Goal: Complete application form: Complete application form

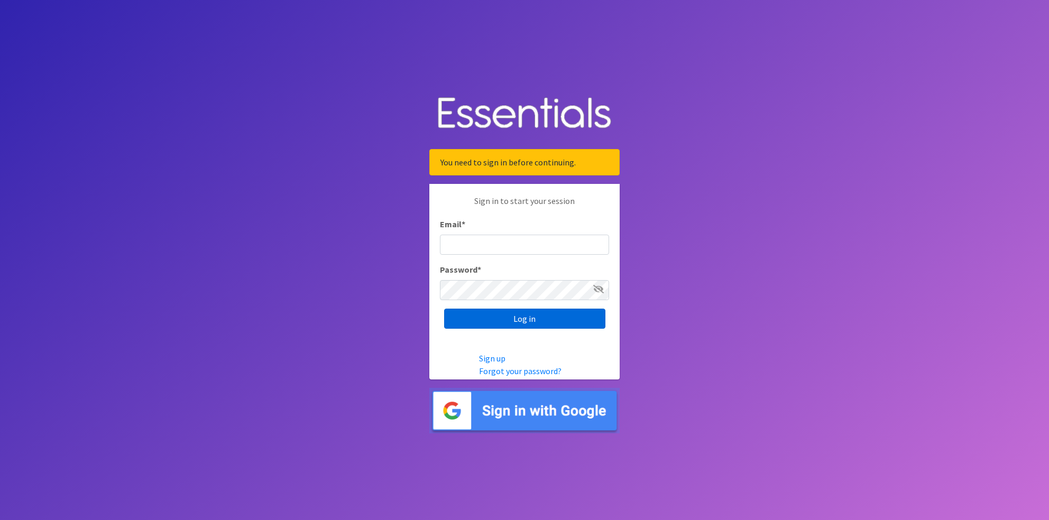
type input "[EMAIL_ADDRESS][DOMAIN_NAME]"
click at [518, 316] on input "Log in" at bounding box center [524, 319] width 161 height 20
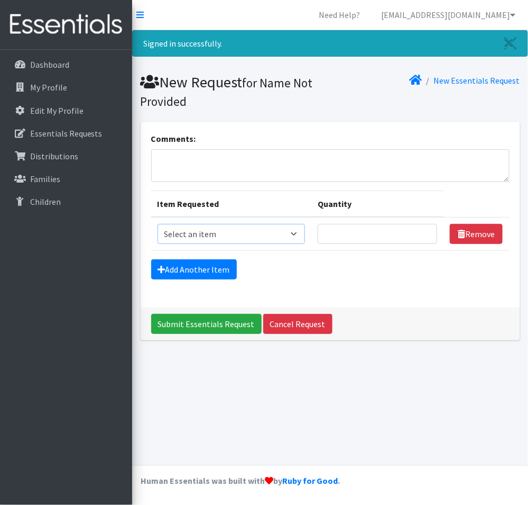
click at [209, 232] on select "Select an item Baby Formula Kids (Newborn) Kids (Preemie) Kids (Size 1) Kids (S…" at bounding box center [232, 234] width 148 height 20
select select "440"
click at [158, 224] on select "Select an item Baby Formula Kids (Newborn) Kids (Preemie) Kids (Size 1) Kids (S…" at bounding box center [232, 234] width 148 height 20
click at [336, 234] on input "Quantity" at bounding box center [378, 234] width 120 height 20
type input "100"
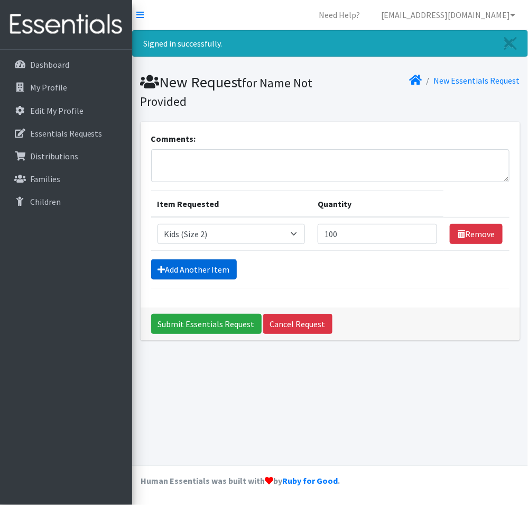
click at [210, 268] on link "Add Another Item" at bounding box center [194, 269] width 86 height 20
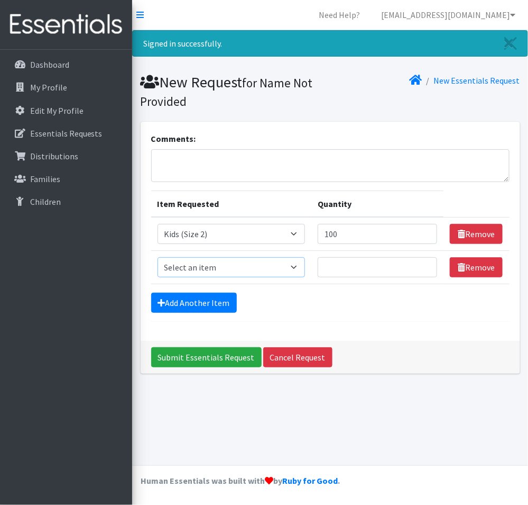
click at [231, 270] on select "Select an item Baby Formula Kids (Newborn) Kids (Preemie) Kids (Size 1) Kids (S…" at bounding box center [232, 267] width 148 height 20
select select "442"
click at [158, 257] on select "Select an item Baby Formula Kids (Newborn) Kids (Preemie) Kids (Size 1) Kids (S…" at bounding box center [232, 267] width 148 height 20
click at [334, 263] on input "Quantity" at bounding box center [378, 267] width 120 height 20
type input "100"
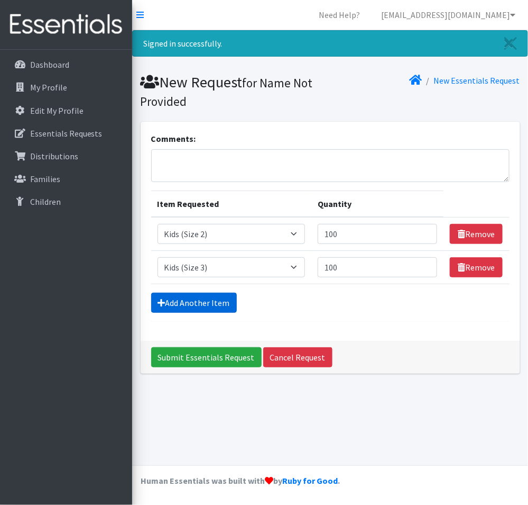
click at [188, 303] on link "Add Another Item" at bounding box center [194, 302] width 86 height 20
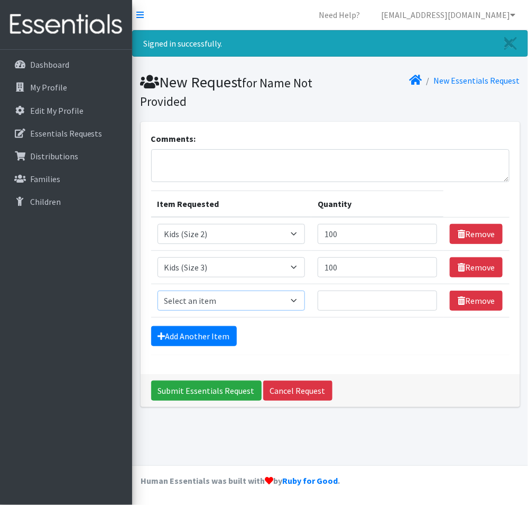
click at [207, 305] on select "Select an item Baby Formula Kids (Newborn) Kids (Preemie) Kids (Size 1) Kids (S…" at bounding box center [232, 300] width 148 height 20
select select "442"
click at [158, 290] on select "Select an item Baby Formula Kids (Newborn) Kids (Preemie) Kids (Size 1) Kids (S…" at bounding box center [232, 300] width 148 height 20
click at [343, 297] on input "Quantity" at bounding box center [378, 300] width 120 height 20
type input "1500"
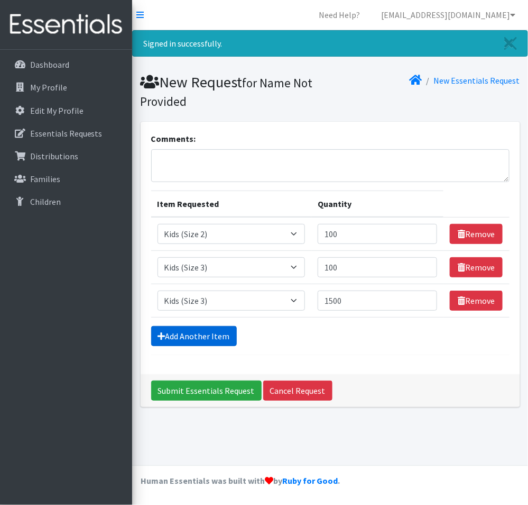
click at [184, 333] on link "Add Another Item" at bounding box center [194, 336] width 86 height 20
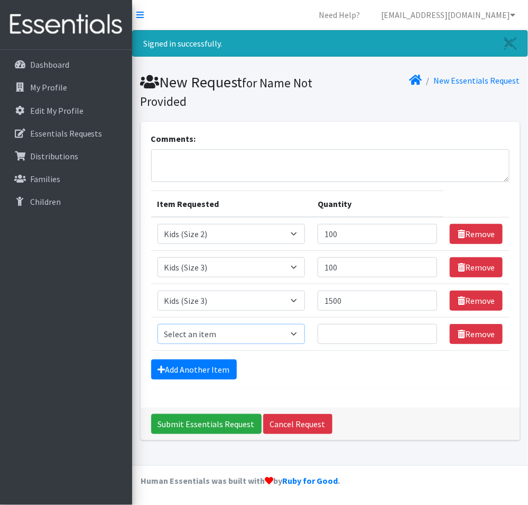
click at [205, 332] on select "Select an item Baby Formula Kids (Newborn) Kids (Preemie) Kids (Size 1) Kids (S…" at bounding box center [232, 334] width 148 height 20
select select "459"
click at [158, 324] on select "Select an item Baby Formula Kids (Newborn) Kids (Preemie) Kids (Size 1) Kids (S…" at bounding box center [232, 334] width 148 height 20
click at [333, 333] on input "Quantity" at bounding box center [378, 334] width 120 height 20
type input "1500"
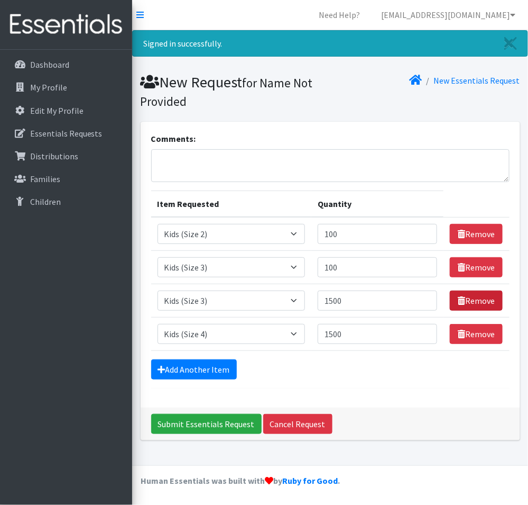
click at [481, 300] on link "Remove" at bounding box center [476, 300] width 53 height 20
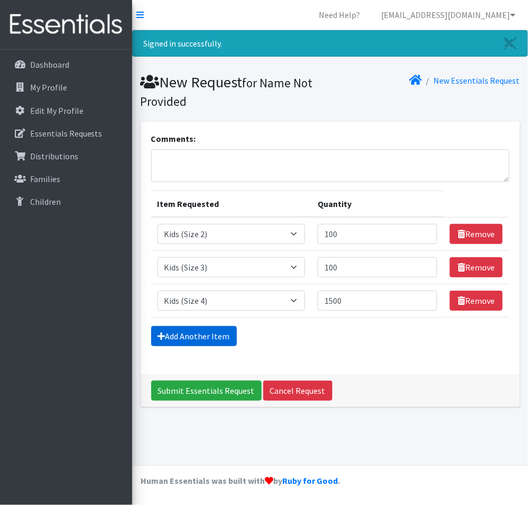
click at [200, 335] on link "Add Another Item" at bounding box center [194, 336] width 86 height 20
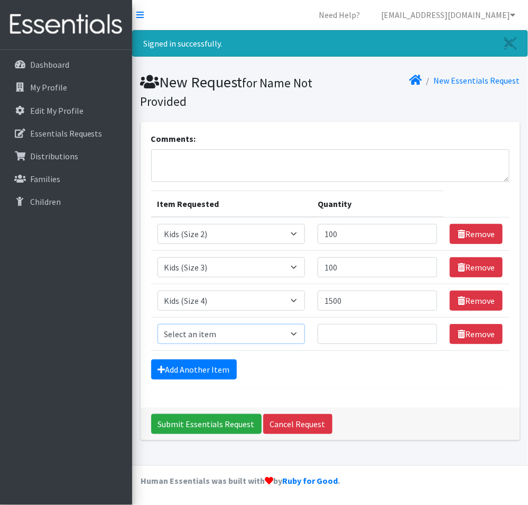
click at [265, 331] on select "Select an item Baby Formula Kids (Newborn) Kids (Preemie) Kids (Size 1) Kids (S…" at bounding box center [232, 334] width 148 height 20
select select "460"
click at [158, 324] on select "Select an item Baby Formula Kids (Newborn) Kids (Preemie) Kids (Size 1) Kids (S…" at bounding box center [232, 334] width 148 height 20
click at [332, 327] on input "Quantity" at bounding box center [378, 334] width 120 height 20
type input "1500"
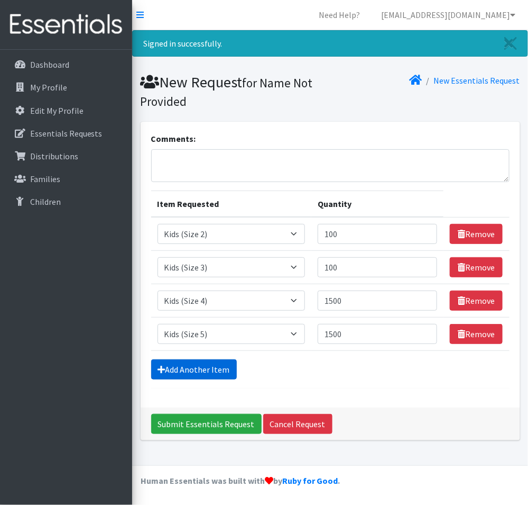
click at [208, 371] on link "Add Another Item" at bounding box center [194, 369] width 86 height 20
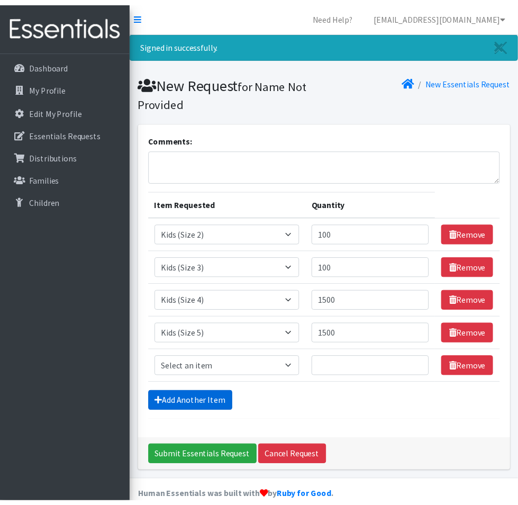
scroll to position [17, 0]
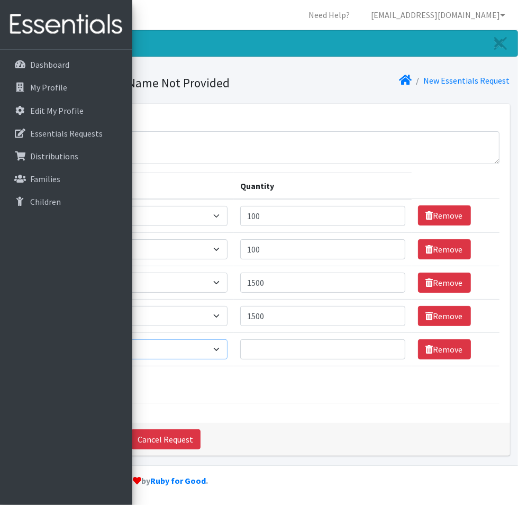
click at [228, 351] on select "Select an item Baby Formula Kids (Newborn) Kids (Preemie) Kids (Size 1) Kids (S…" at bounding box center [126, 349] width 203 height 20
select select "462"
click at [157, 340] on select "Select an item Baby Formula Kids (Newborn) Kids (Preemie) Kids (Size 1) Kids (S…" at bounding box center [126, 349] width 203 height 20
click at [338, 352] on input "Quantity" at bounding box center [322, 349] width 165 height 20
type input "1500"
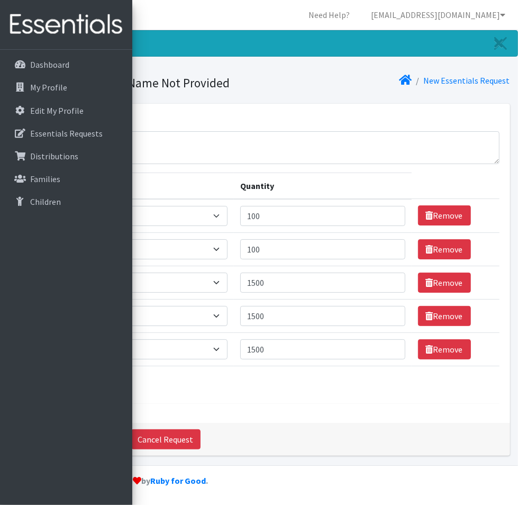
click at [105, 387] on link "Add Another Item" at bounding box center [62, 384] width 86 height 20
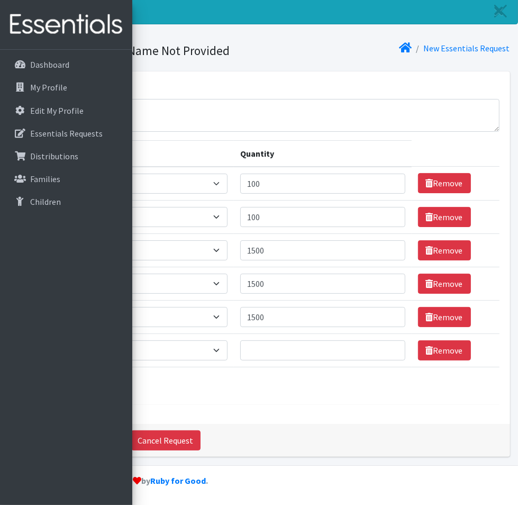
scroll to position [50, 0]
click at [218, 351] on select "Select an item Baby Formula Kids (Newborn) Kids (Preemie) Kids (Size 1) Kids (S…" at bounding box center [126, 350] width 203 height 20
select select "444"
click at [157, 340] on select "Select an item Baby Formula Kids (Newborn) Kids (Preemie) Kids (Size 1) Kids (S…" at bounding box center [126, 350] width 203 height 20
click at [334, 351] on input "Quantity" at bounding box center [322, 350] width 165 height 20
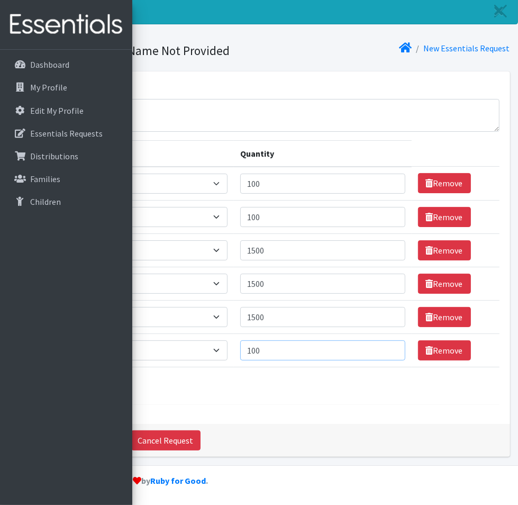
type input "100"
click at [105, 389] on link "Add Another Item" at bounding box center [62, 385] width 86 height 20
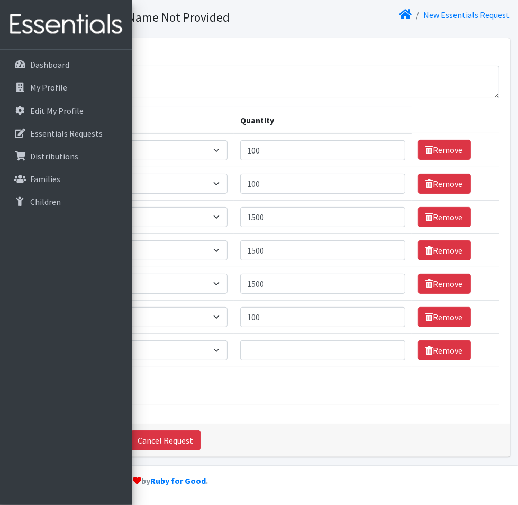
scroll to position [84, 0]
click at [223, 346] on select "Select an item Baby Formula Kids (Newborn) Kids (Preemie) Kids (Size 1) Kids (S…" at bounding box center [126, 350] width 203 height 20
select select "445"
click at [157, 340] on select "Select an item Baby Formula Kids (Newborn) Kids (Preemie) Kids (Size 1) Kids (S…" at bounding box center [126, 350] width 203 height 20
click at [355, 350] on input "Quantity" at bounding box center [322, 350] width 165 height 20
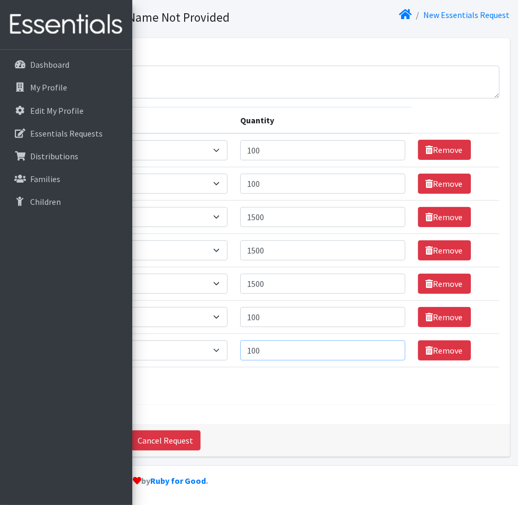
type input "100"
click at [105, 382] on link "Add Another Item" at bounding box center [62, 385] width 86 height 20
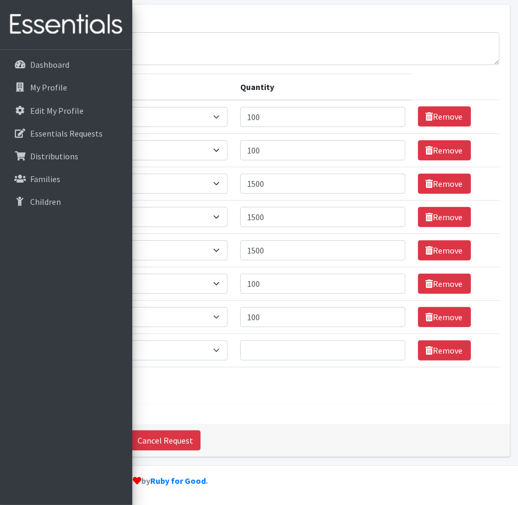
scroll to position [117, 0]
click at [228, 344] on select "Select an item Baby Formula Kids (Newborn) Kids (Preemie) Kids (Size 1) Kids (S…" at bounding box center [126, 350] width 203 height 20
select select "446"
click at [157, 340] on select "Select an item Baby Formula Kids (Newborn) Kids (Preemie) Kids (Size 1) Kids (S…" at bounding box center [126, 350] width 203 height 20
click at [344, 346] on input "Quantity" at bounding box center [322, 350] width 165 height 20
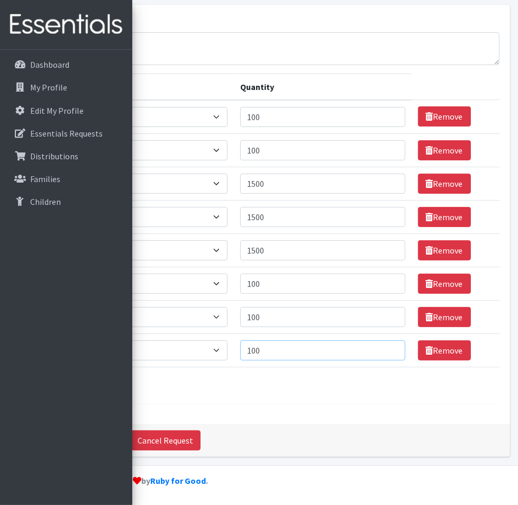
type input "100"
click at [105, 387] on link "Add Another Item" at bounding box center [62, 385] width 86 height 20
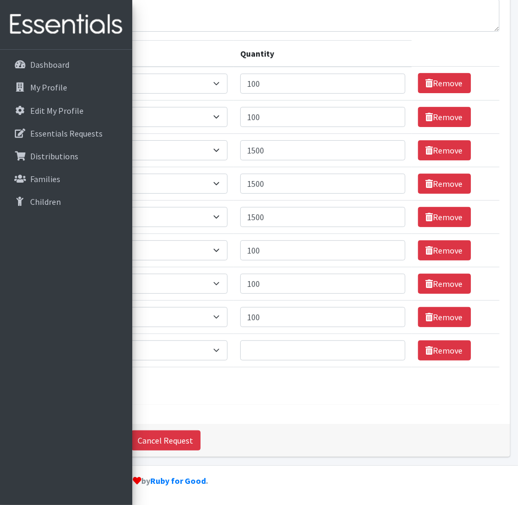
scroll to position [150, 0]
click at [207, 344] on select "Select an item Baby Formula Kids (Newborn) Kids (Preemie) Kids (Size 1) Kids (S…" at bounding box center [126, 350] width 203 height 20
select select "434"
click at [157, 340] on select "Select an item Baby Formula Kids (Newborn) Kids (Preemie) Kids (Size 1) Kids (S…" at bounding box center [126, 350] width 203 height 20
click at [335, 349] on input "Quantity" at bounding box center [322, 350] width 165 height 20
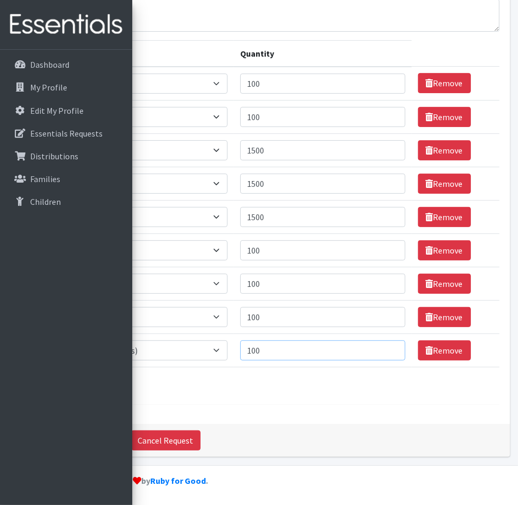
type input "100"
click at [105, 379] on link "Add Another Item" at bounding box center [62, 385] width 86 height 20
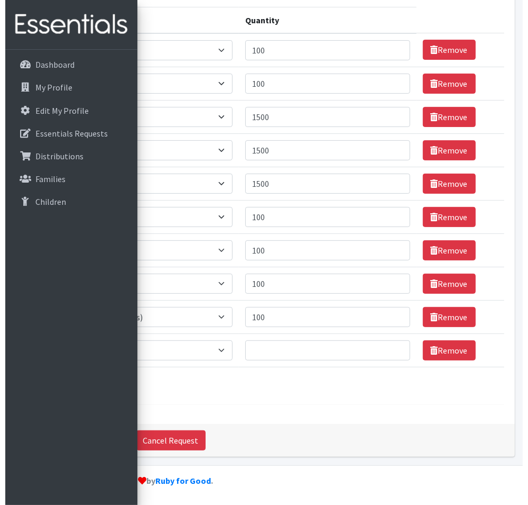
scroll to position [184, 0]
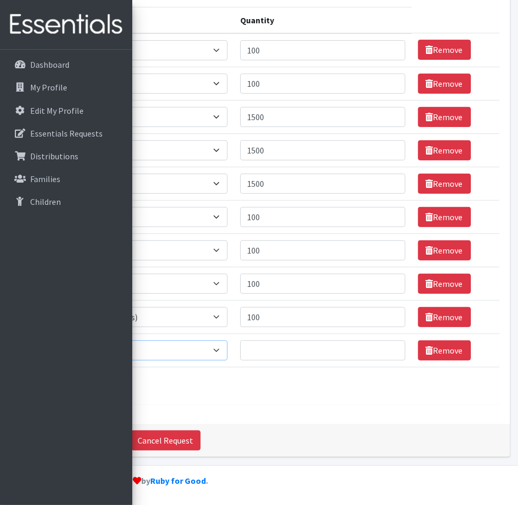
click at [208, 352] on select "Select an item Baby Formula Kids (Newborn) Kids (Preemie) Kids (Size 1) Kids (S…" at bounding box center [126, 350] width 203 height 20
select select "1534"
click at [157, 340] on select "Select an item Baby Formula Kids (Newborn) Kids (Preemie) Kids (Size 1) Kids (S…" at bounding box center [126, 350] width 203 height 20
click at [354, 345] on input "Quantity" at bounding box center [322, 350] width 165 height 20
type input "1000"
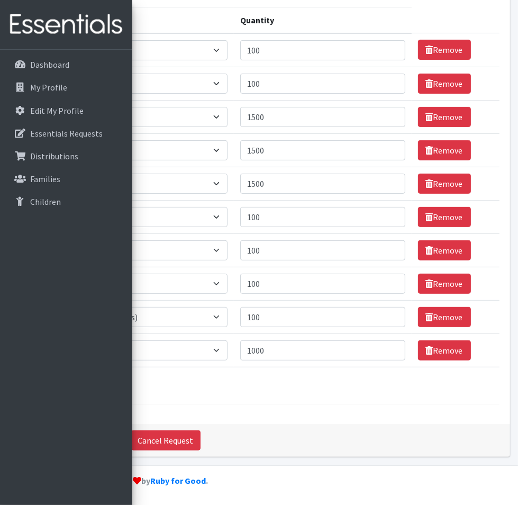
click at [130, 439] on input "Submit Essentials Request" at bounding box center [74, 440] width 111 height 20
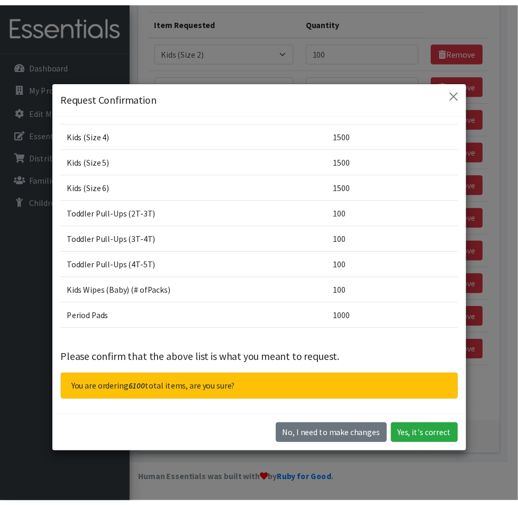
scroll to position [80, 0]
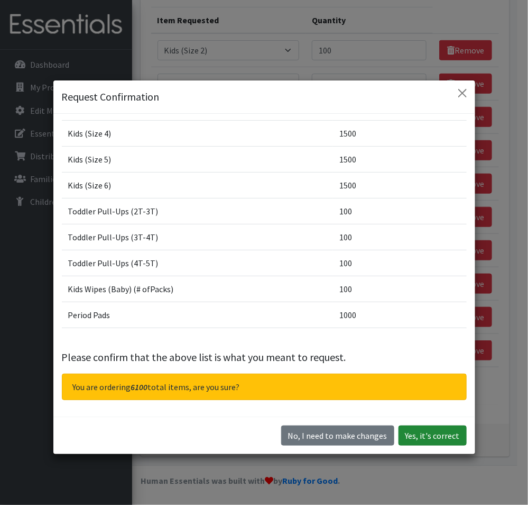
click at [416, 436] on button "Yes, it's correct" at bounding box center [433, 435] width 68 height 20
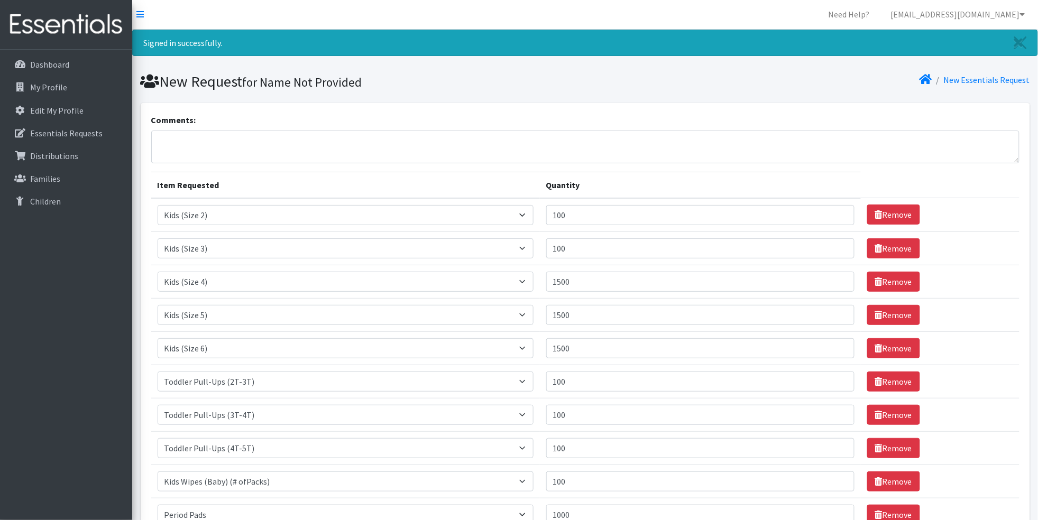
scroll to position [0, 0]
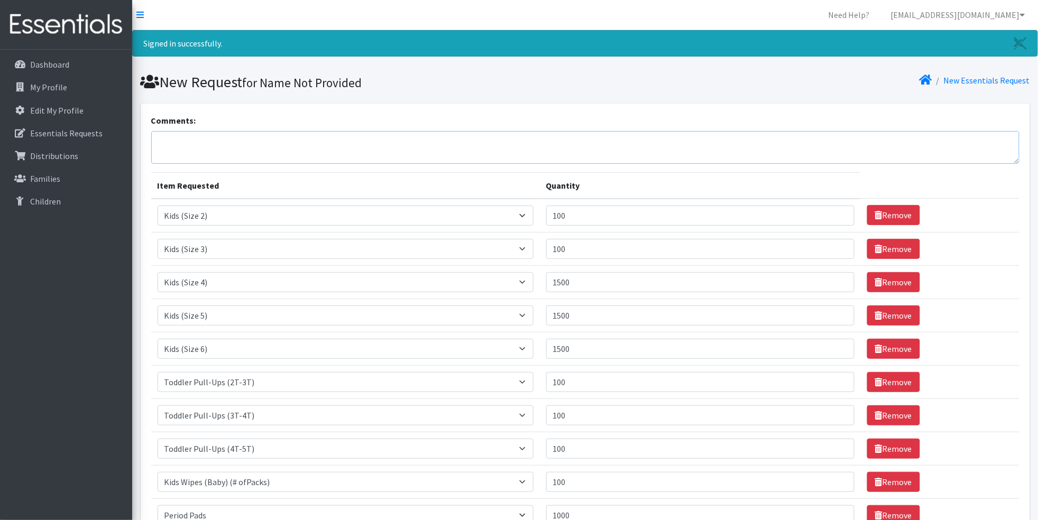
click at [316, 136] on textarea "Comments:" at bounding box center [585, 147] width 868 height 33
click at [435, 146] on textarea "Good afternoon, i would like to request a pick up for [DATE] agust 26" at bounding box center [585, 147] width 868 height 33
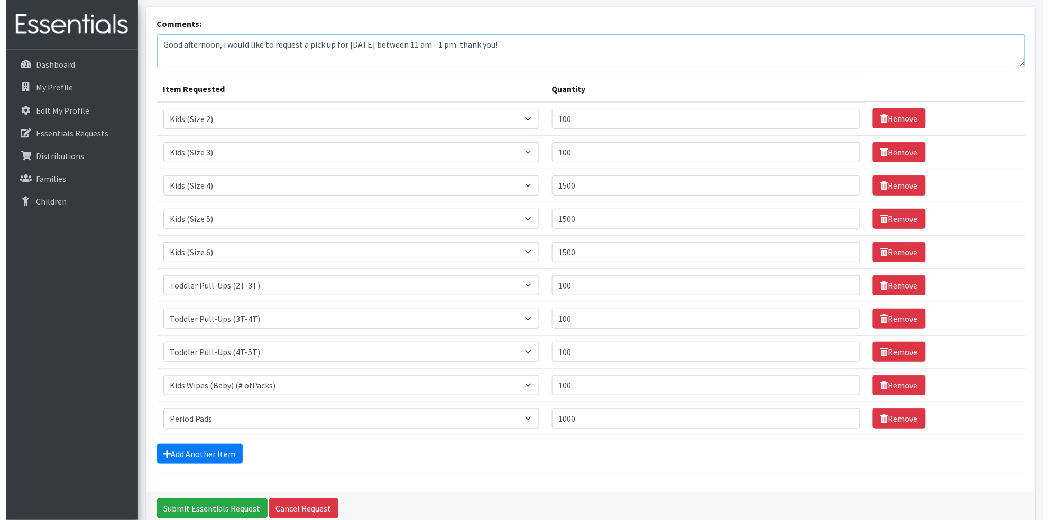
scroll to position [150, 0]
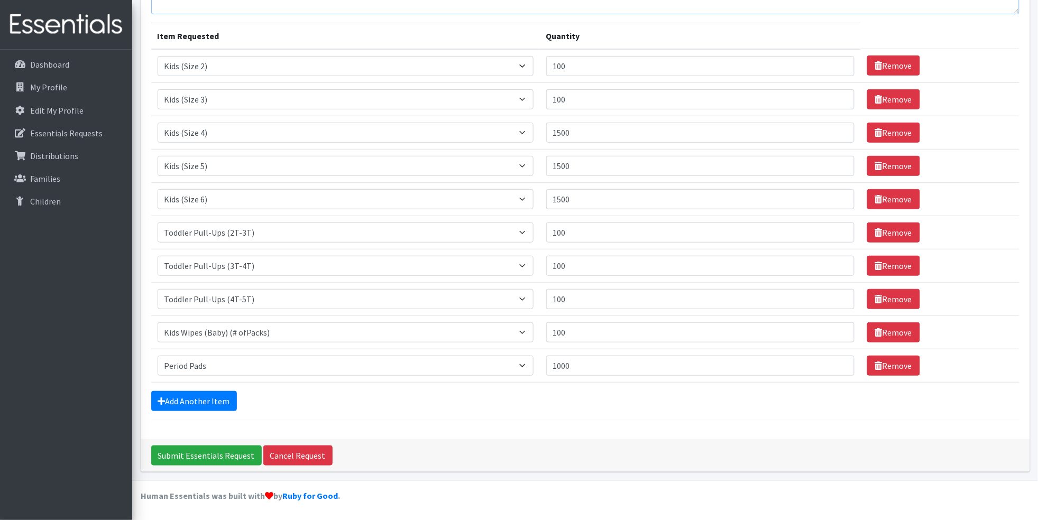
type textarea "Good afternoon, i would like to request a pick up for [DATE] between 11 am - 1 …"
click at [194, 451] on input "Submit Essentials Request" at bounding box center [206, 456] width 111 height 20
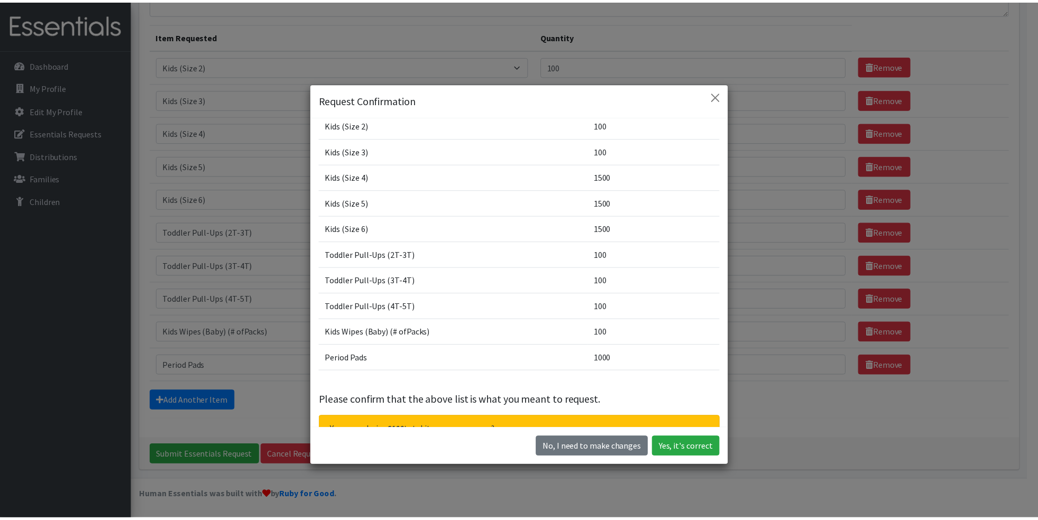
scroll to position [71, 0]
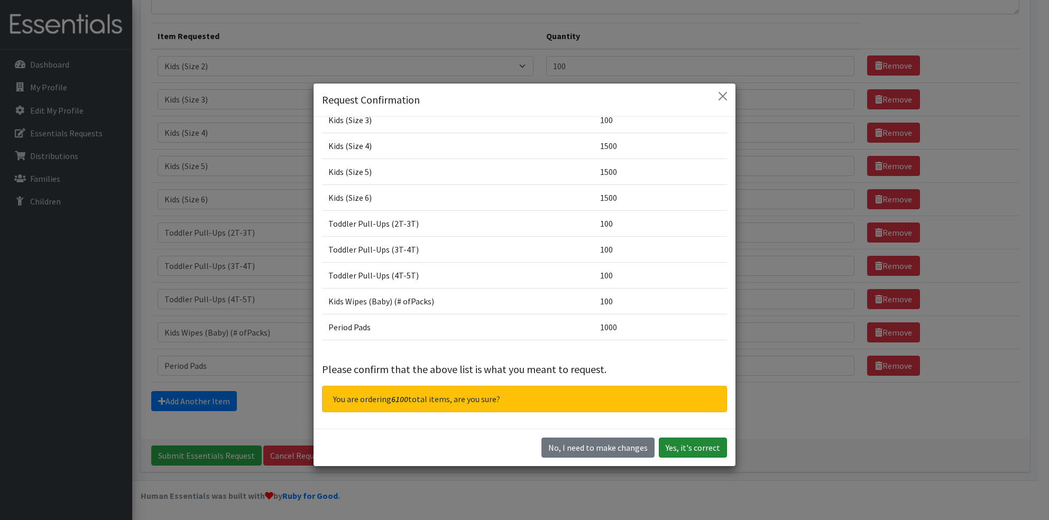
click at [680, 455] on button "Yes, it's correct" at bounding box center [693, 448] width 68 height 20
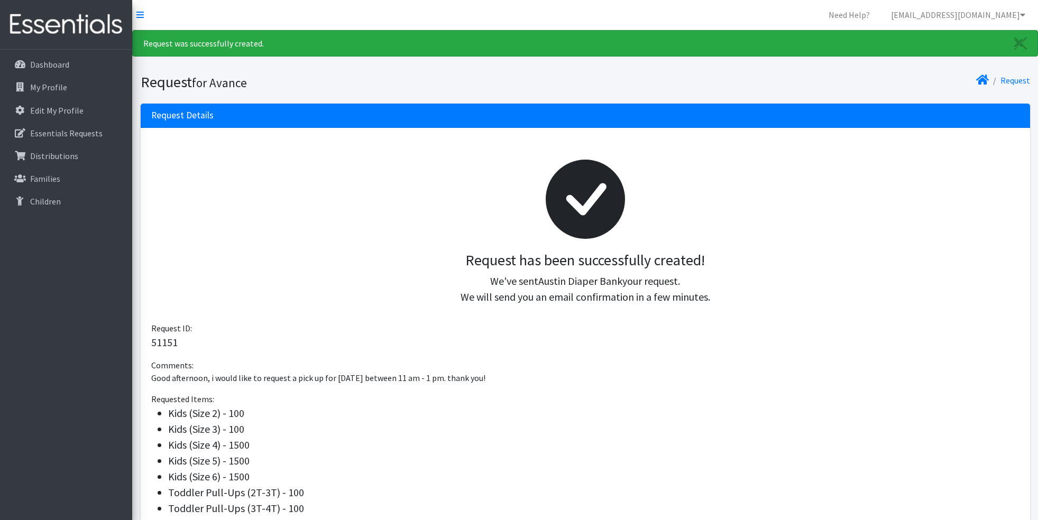
scroll to position [141, 0]
